Goal: Information Seeking & Learning: Learn about a topic

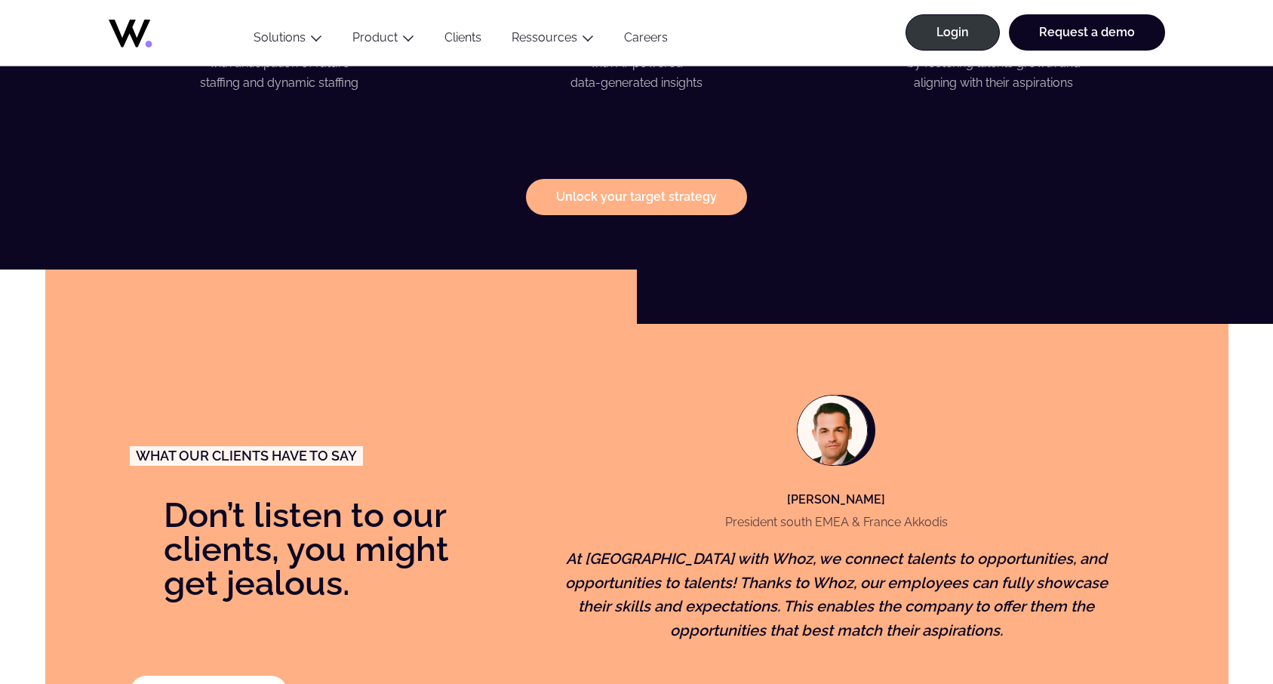
scroll to position [3150, 0]
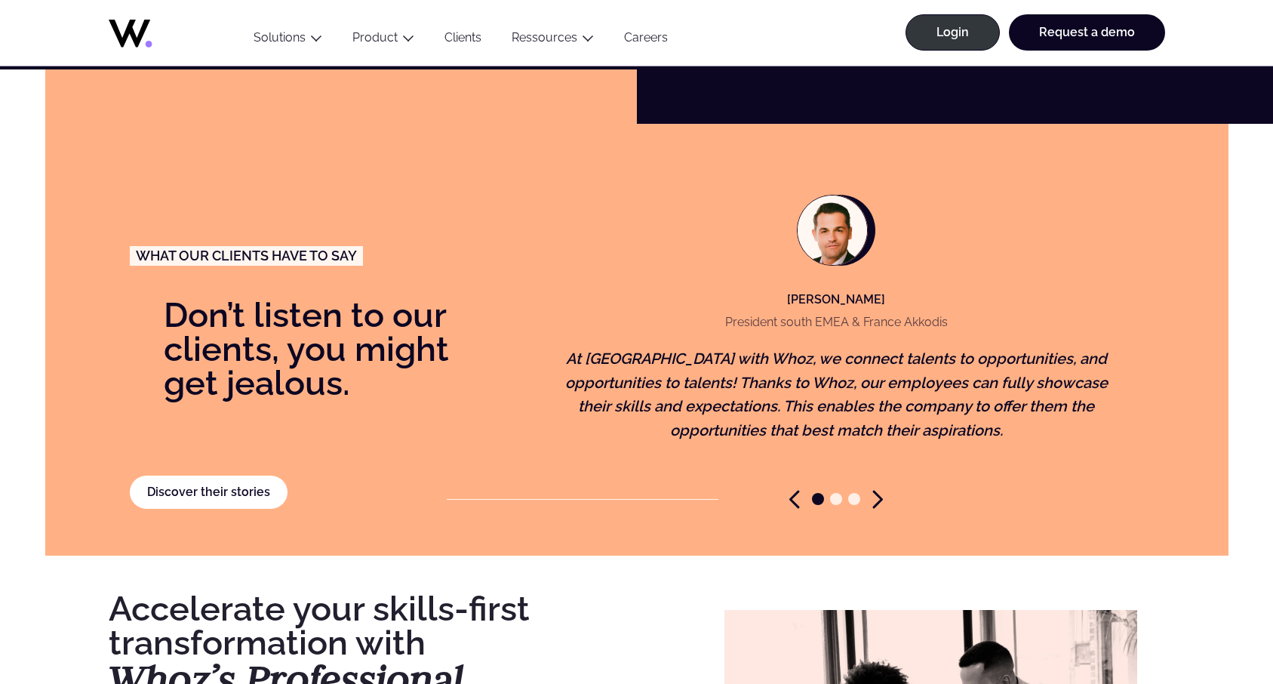
click at [881, 490] on icon "Next slide" at bounding box center [878, 499] width 11 height 19
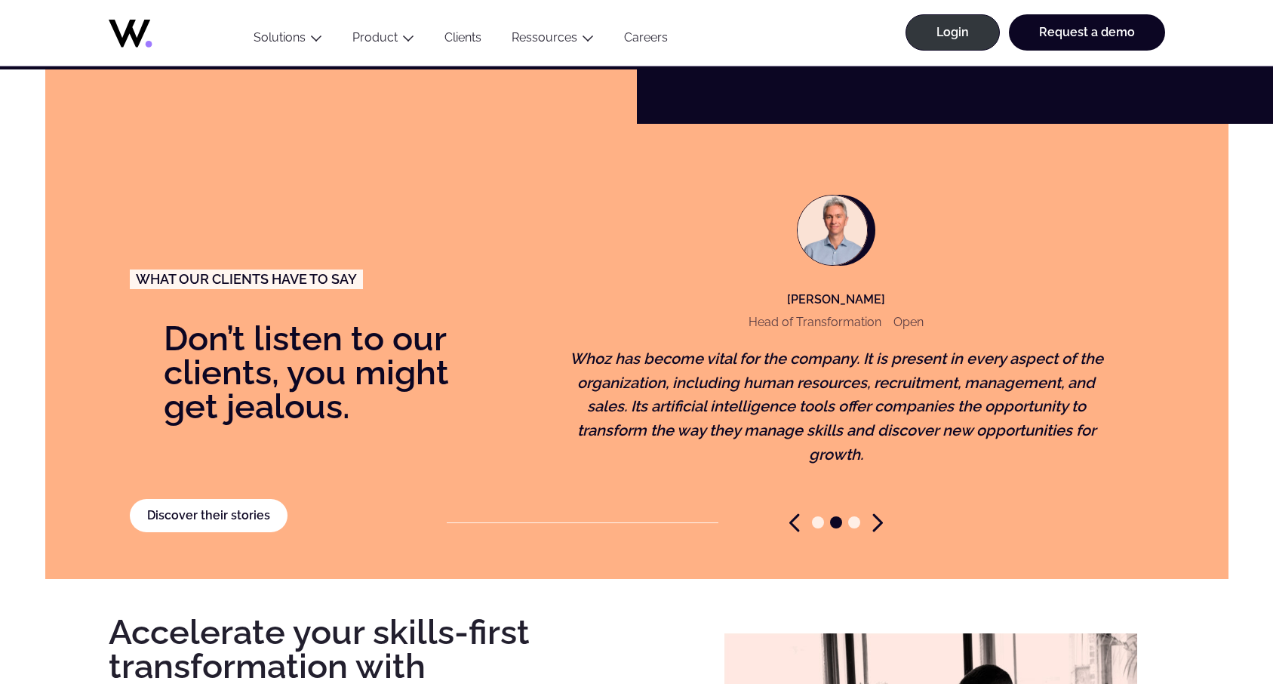
click at [881, 484] on figure "[PERSON_NAME] Head of Transformation Open Whoz has become vital for the company…" at bounding box center [836, 342] width 584 height 343
click at [876, 513] on icon "Next slide" at bounding box center [878, 522] width 11 height 19
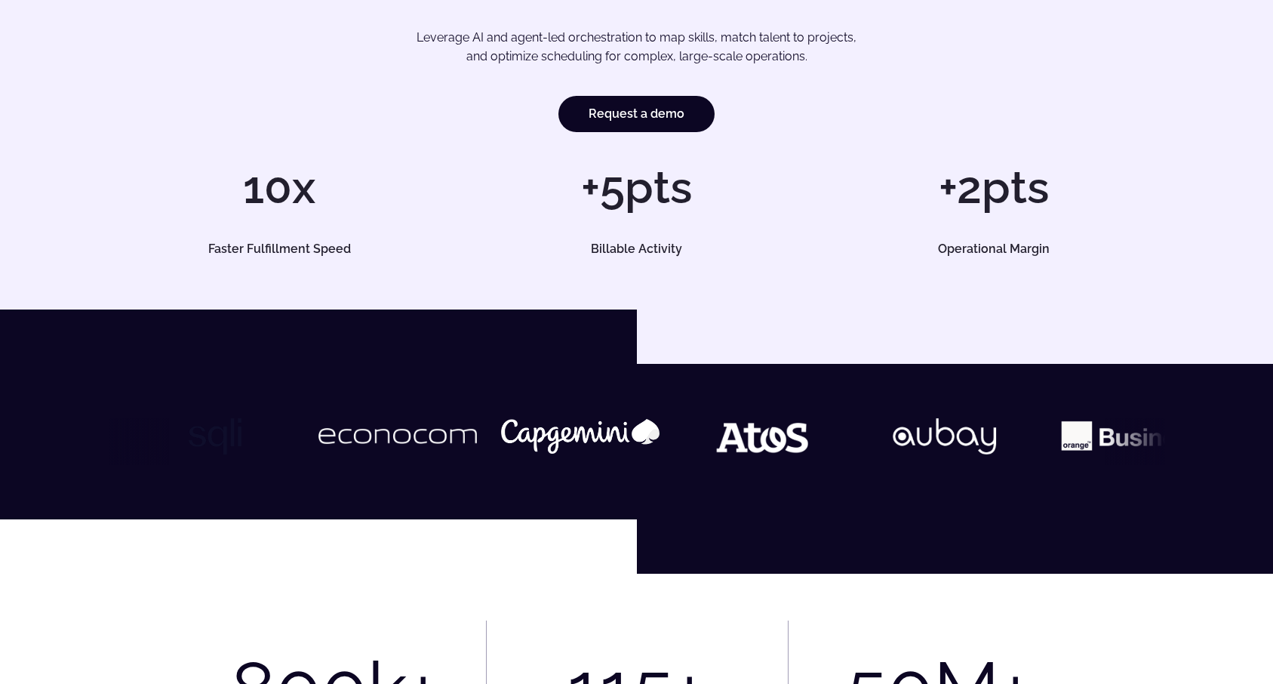
scroll to position [0, 0]
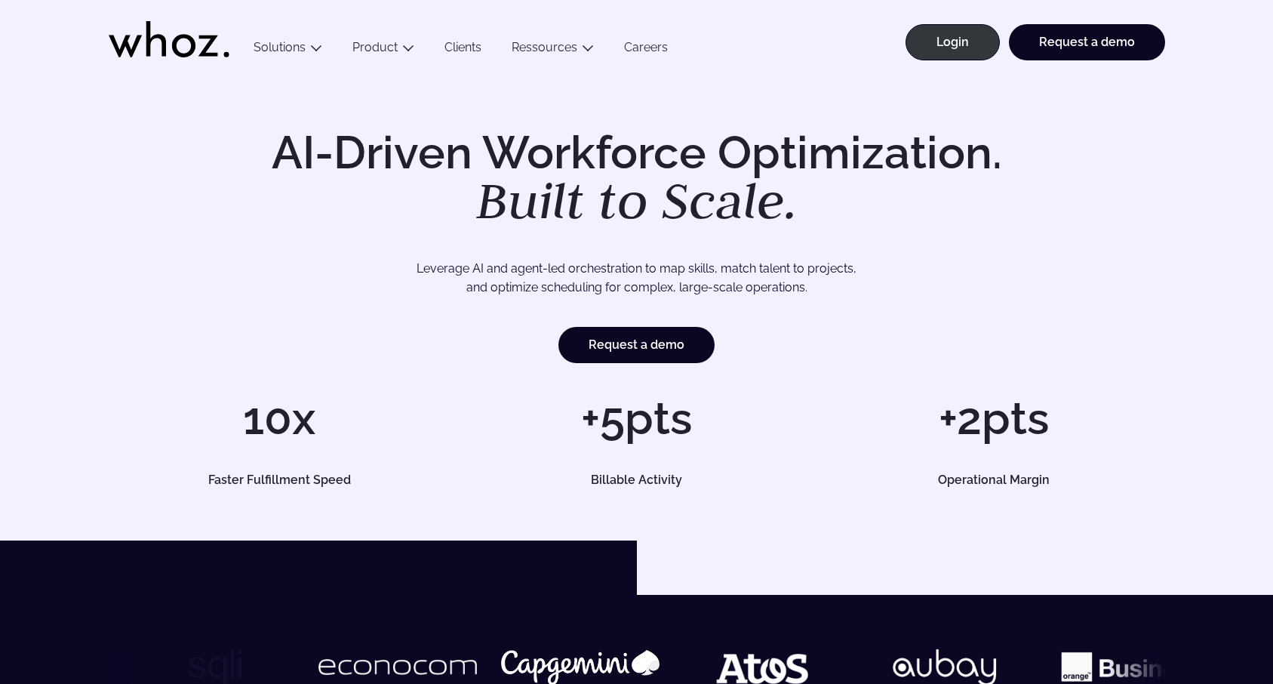
click at [454, 44] on link "Clients" at bounding box center [463, 50] width 67 height 20
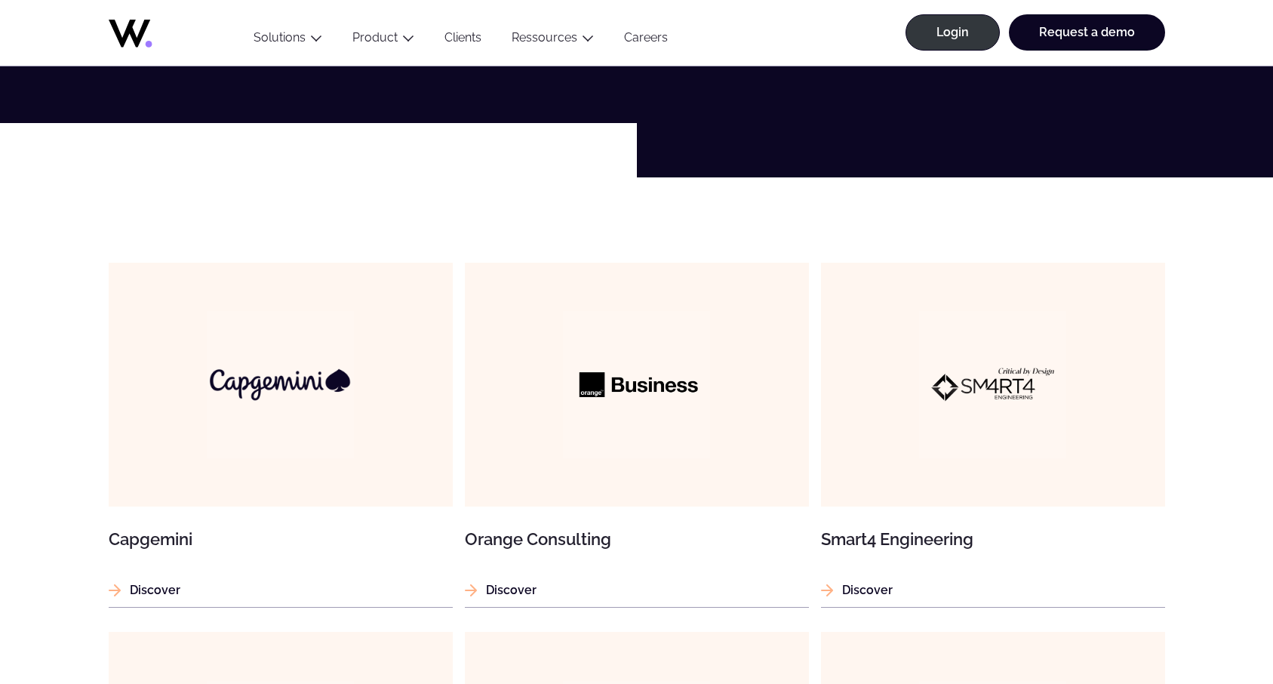
scroll to position [817, 0]
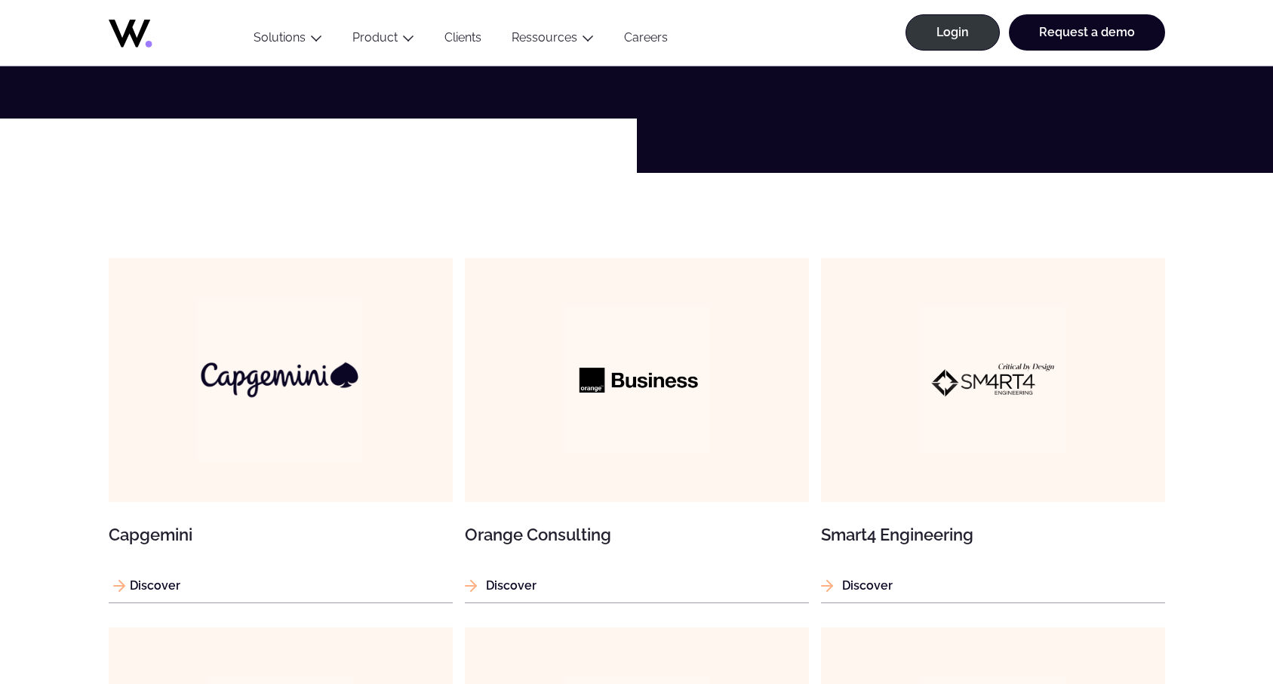
click at [246, 398] on img at bounding box center [280, 379] width 165 height 165
